Goal: Task Accomplishment & Management: Complete application form

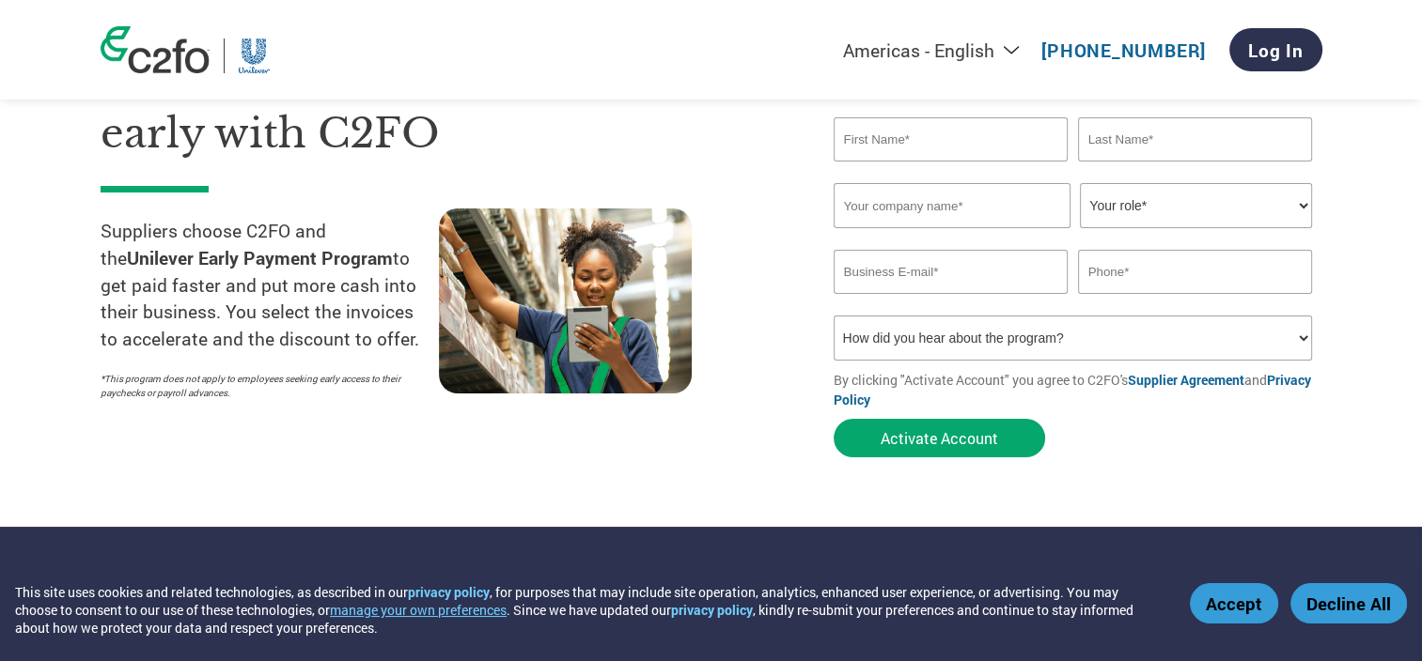
scroll to position [94, 0]
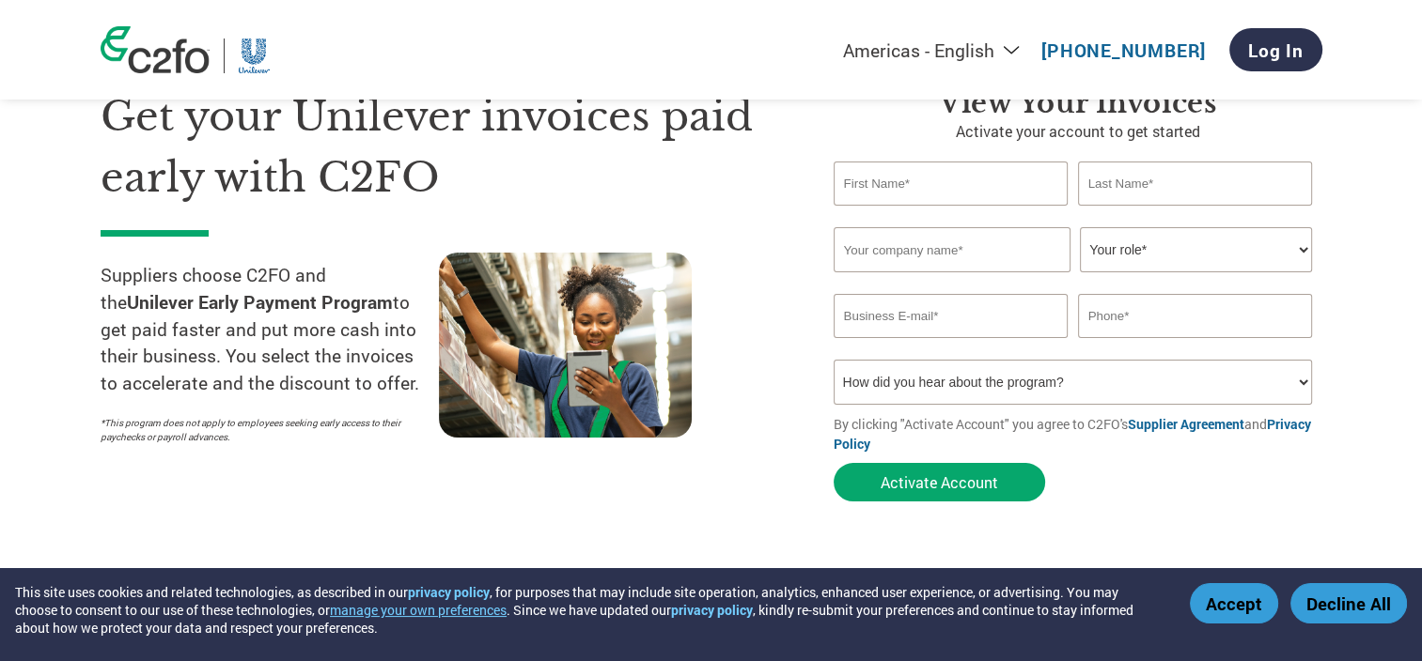
click at [927, 174] on input "text" at bounding box center [950, 184] width 235 height 44
type input "Riana"
drag, startPoint x: 1186, startPoint y: 167, endPoint x: 1167, endPoint y: 174, distance: 19.9
click at [1186, 167] on input "text" at bounding box center [1195, 184] width 235 height 44
type input "Febrianti"
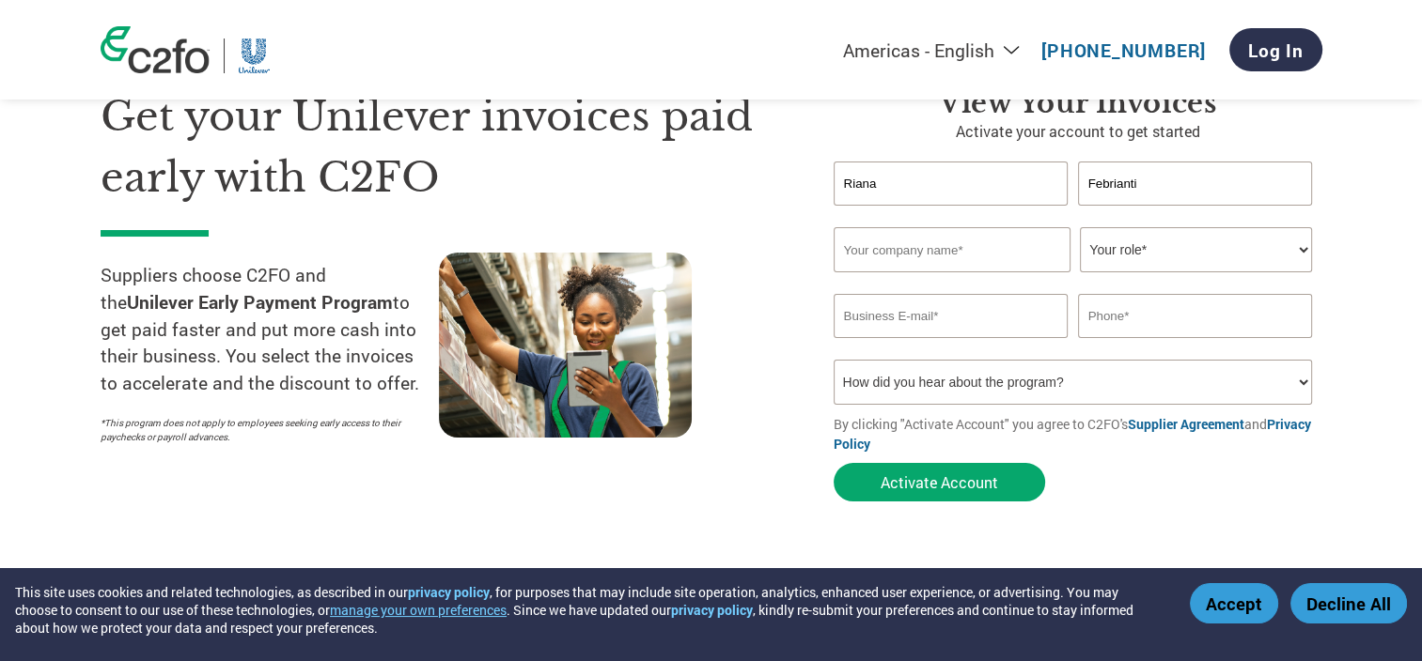
click at [1018, 251] on input "text" at bounding box center [951, 249] width 237 height 45
type input "PT KEYENCE [GEOGRAPHIC_DATA]"
click at [1262, 237] on select "Your role* CFO Controller Credit Manager Finance Director Treasurer CEO Preside…" at bounding box center [1196, 249] width 232 height 45
click at [932, 190] on input "Riana" at bounding box center [950, 184] width 235 height 44
click at [718, 210] on div "Get your Unilever invoices paid early with C2FO Suppliers choose C2FO and the U…" at bounding box center [711, 261] width 1221 height 500
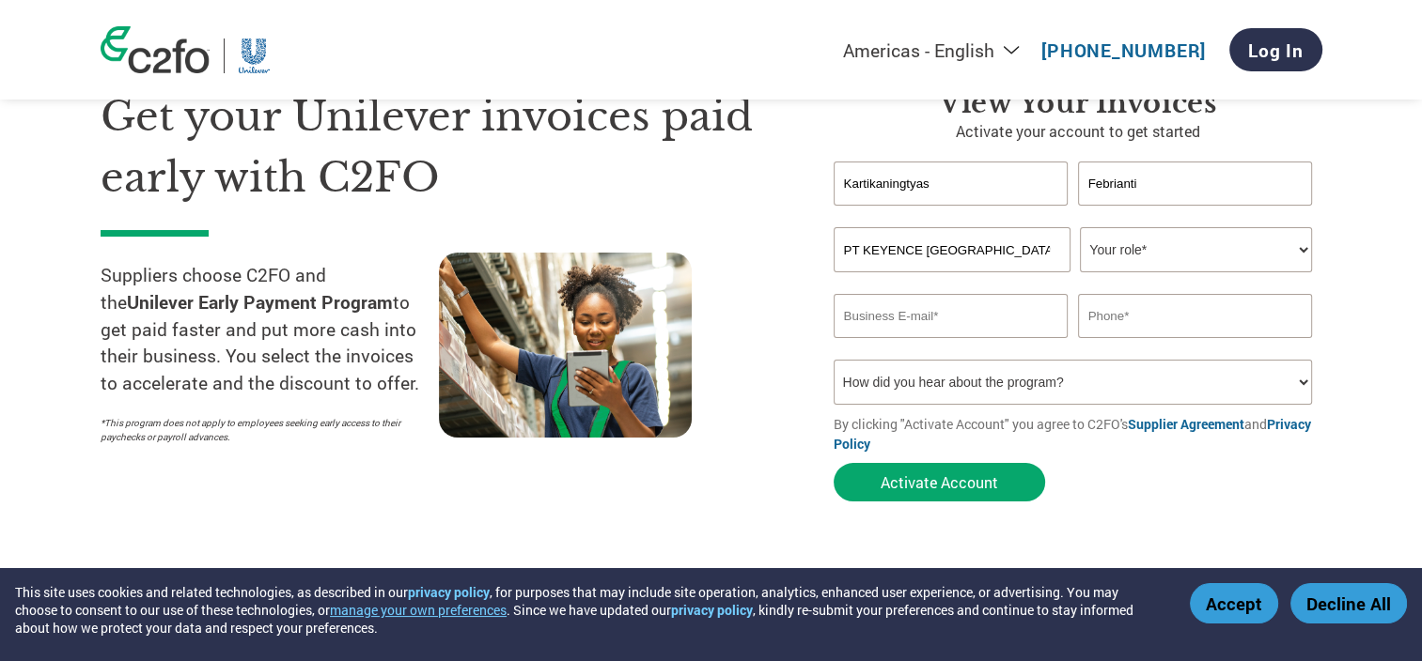
type input "Kartikaningtyas"
drag, startPoint x: 1150, startPoint y: 194, endPoint x: 973, endPoint y: 187, distance: 176.8
click at [973, 184] on div "Kartikaningtyas Febrianti" at bounding box center [1077, 184] width 489 height 44
click at [1364, 225] on section "Get your Unilever invoices paid early with C2FO Suppliers choose C2FO and the U…" at bounding box center [711, 276] width 1422 height 590
drag, startPoint x: 718, startPoint y: 200, endPoint x: 680, endPoint y: 203, distance: 37.7
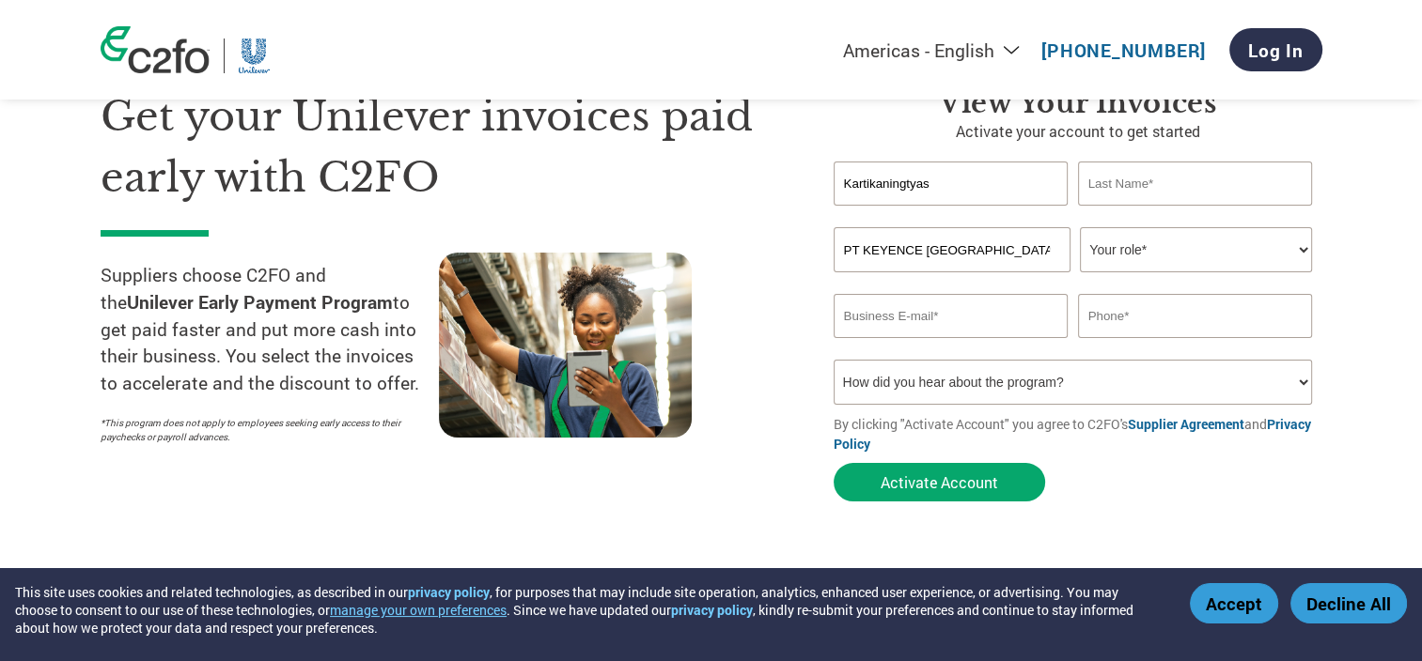
click at [680, 203] on div "Get your Unilever invoices paid early with C2FO Suppliers choose C2FO and the U…" at bounding box center [711, 261] width 1221 height 500
click at [1178, 181] on input "text" at bounding box center [1195, 184] width 235 height 44
paste input "Kartikaningtyas"
type input "Kartikaningtyas"
click at [1333, 188] on section "Get your Unilever invoices paid early with C2FO Suppliers choose C2FO and the U…" at bounding box center [711, 276] width 1422 height 590
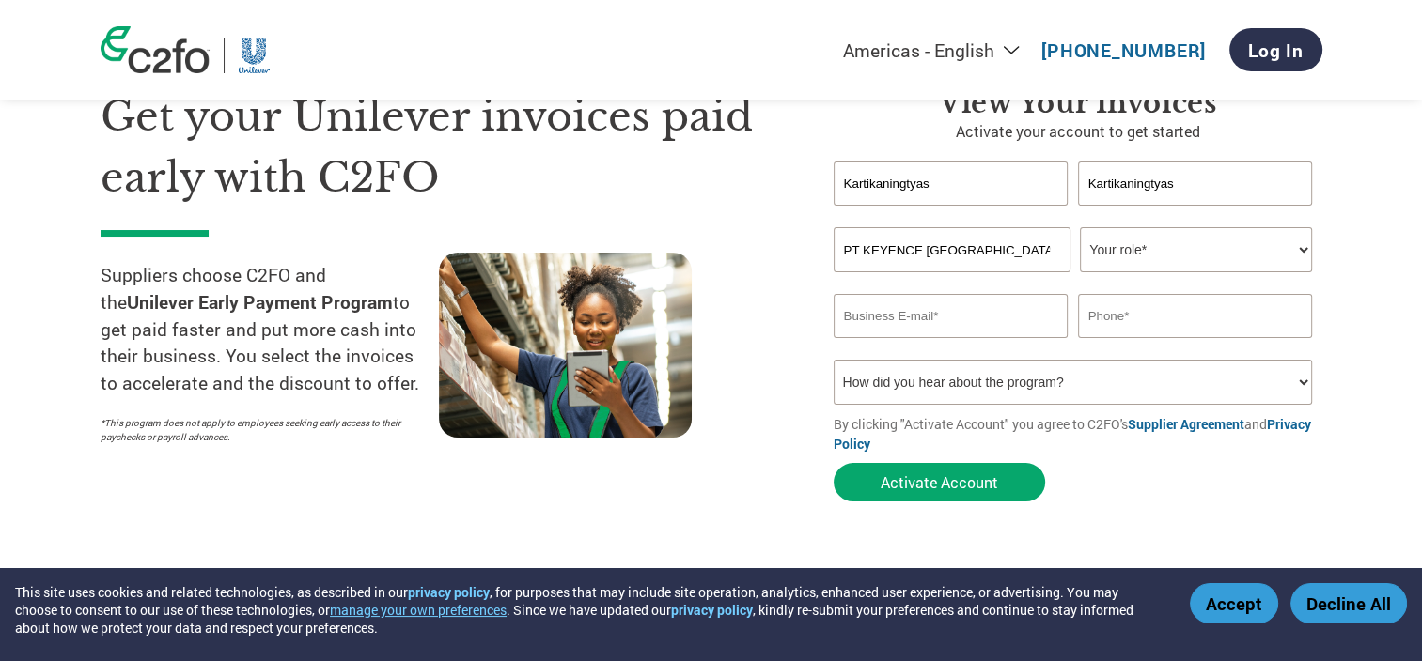
click at [1271, 248] on select "Your role* CFO Controller Credit Manager Finance Director Treasurer CEO Preside…" at bounding box center [1196, 249] width 232 height 45
select select "ACCOUNTING"
click at [1080, 227] on select "Your role* CFO Controller Credit Manager Finance Director Treasurer CEO Preside…" at bounding box center [1196, 249] width 232 height 45
click at [974, 325] on input "email" at bounding box center [950, 316] width 235 height 44
drag, startPoint x: 965, startPoint y: 194, endPoint x: 599, endPoint y: 249, distance: 370.5
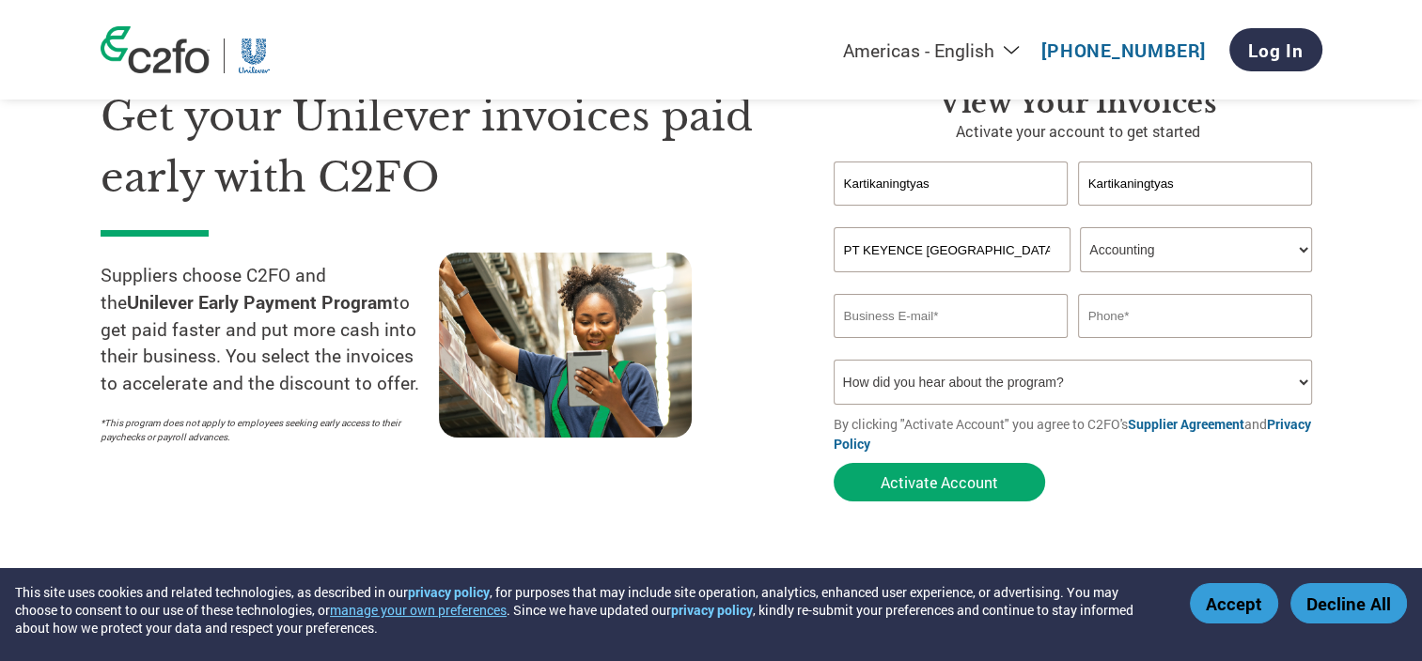
click at [620, 248] on div "Get your Unilever invoices paid early with C2FO Suppliers choose C2FO and the U…" at bounding box center [711, 261] width 1221 height 500
type input "Riana"
drag, startPoint x: 1200, startPoint y: 193, endPoint x: 909, endPoint y: 245, distance: 295.1
click at [909, 245] on form "[PERSON_NAME] Invalid first name or first name is too long Invalid last name or…" at bounding box center [1077, 337] width 489 height 350
type input "Febrianti"
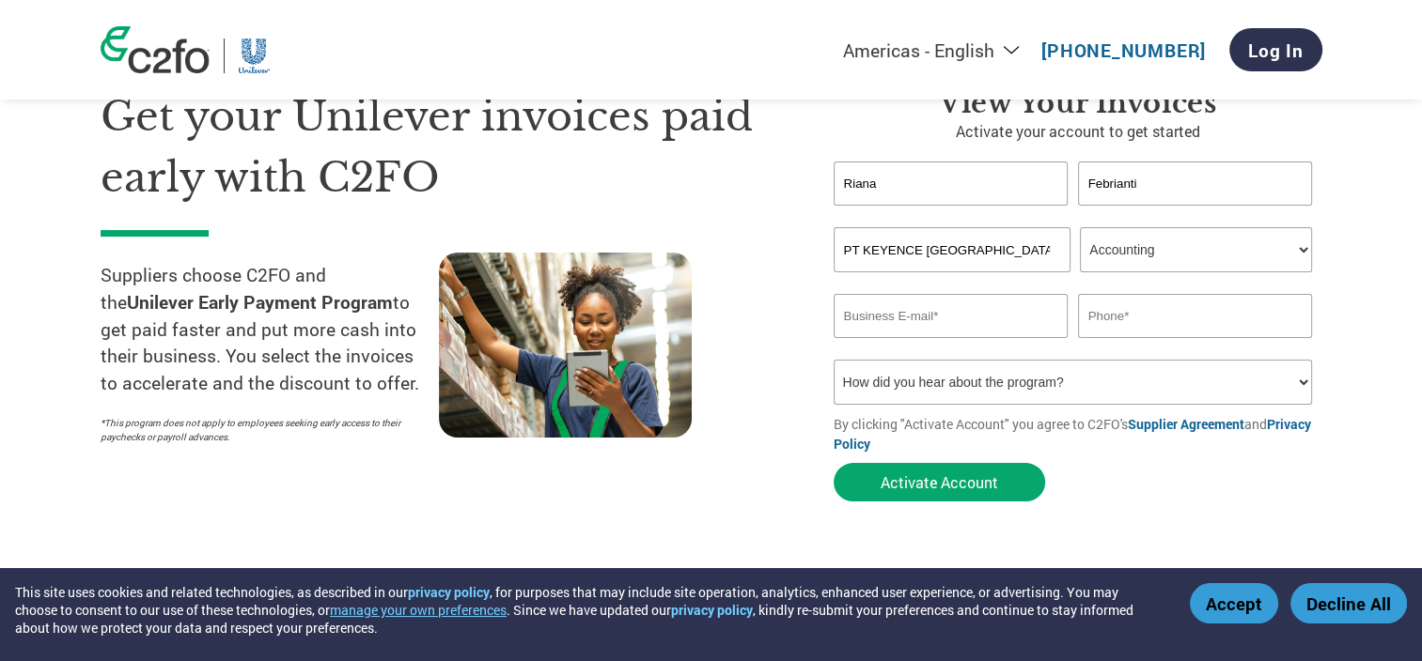
click at [950, 316] on input "email" at bounding box center [950, 316] width 235 height 44
type input "[EMAIL_ADDRESS][DOMAIN_NAME]"
type input "08118672549"
click at [1111, 309] on input "08118672549" at bounding box center [1195, 316] width 235 height 44
drag, startPoint x: 1191, startPoint y: 314, endPoint x: 1004, endPoint y: 344, distance: 189.4
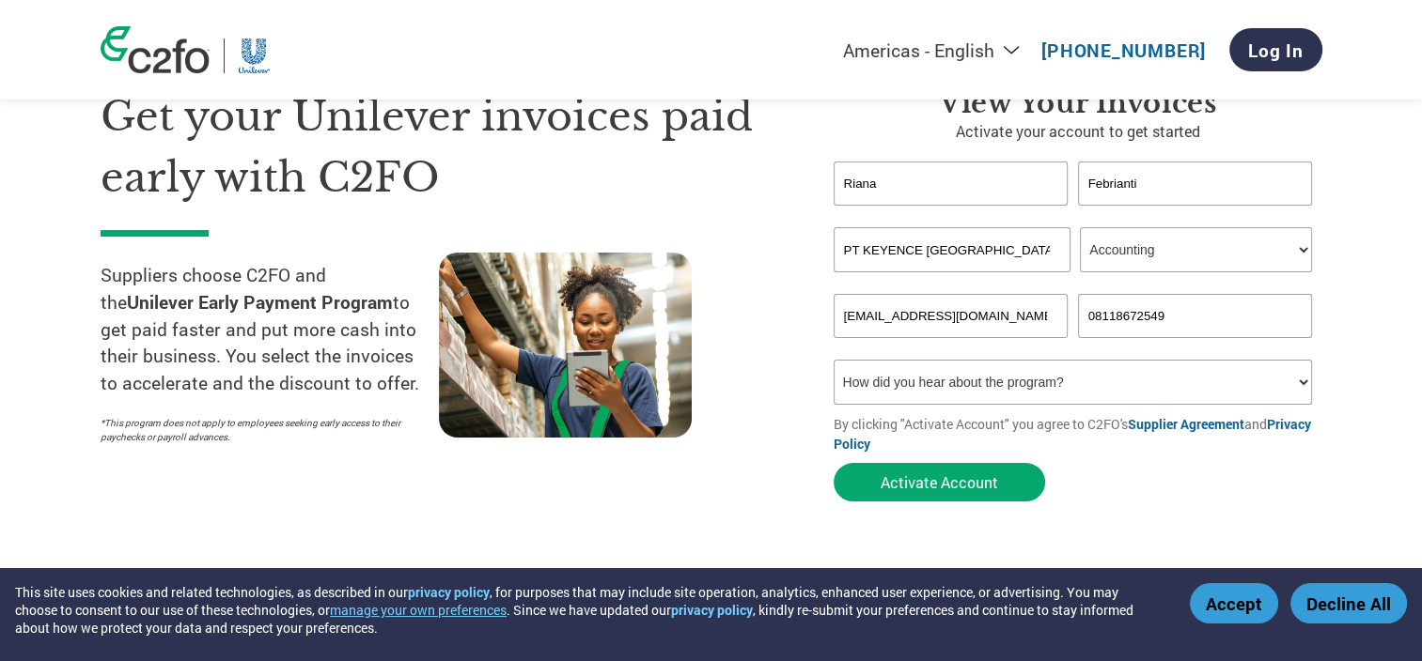
click at [1007, 342] on form "[PERSON_NAME] Invalid first name or first name is too long Invalid last name or…" at bounding box center [1077, 337] width 489 height 350
type input "02129660120"
click at [1174, 378] on select "How did you hear about the program? Received a letter Email Social Media Online…" at bounding box center [1072, 382] width 479 height 45
select select "Email"
click at [833, 360] on select "How did you hear about the program? Received a letter Email Social Media Online…" at bounding box center [1072, 382] width 479 height 45
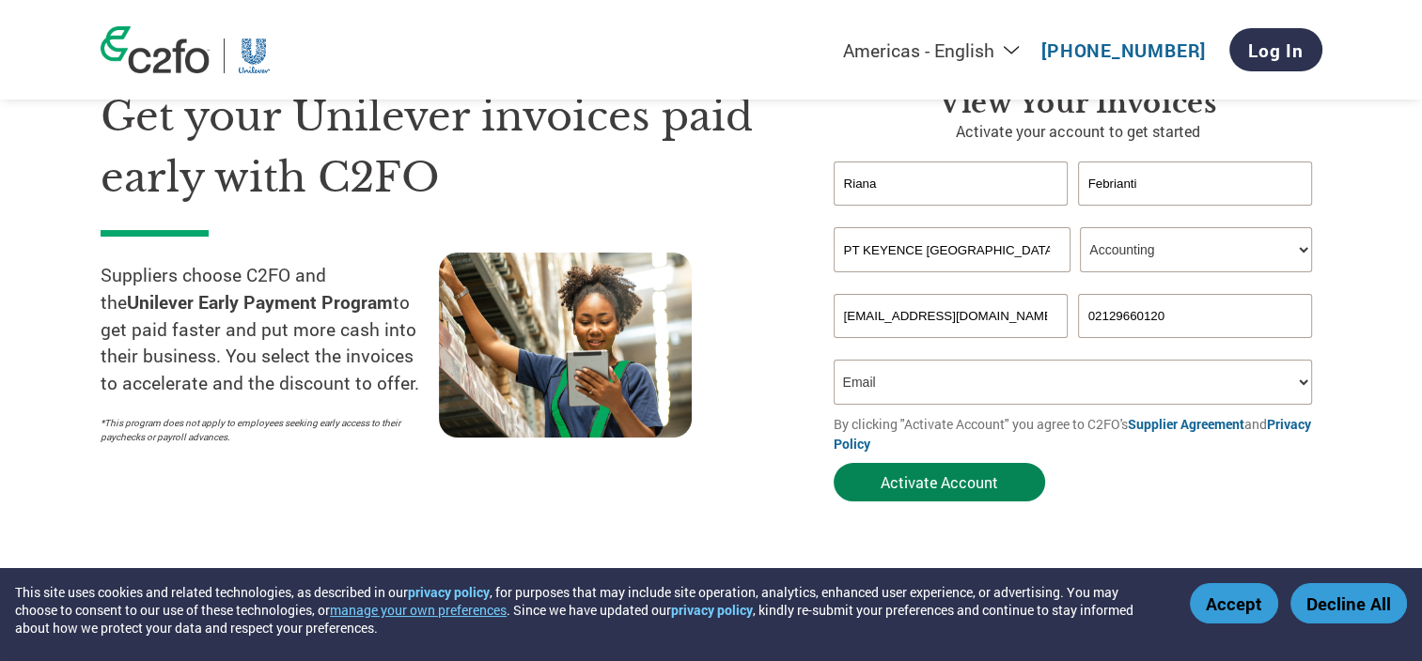
click at [970, 490] on button "Activate Account" at bounding box center [938, 482] width 211 height 39
